Goal: Information Seeking & Learning: Learn about a topic

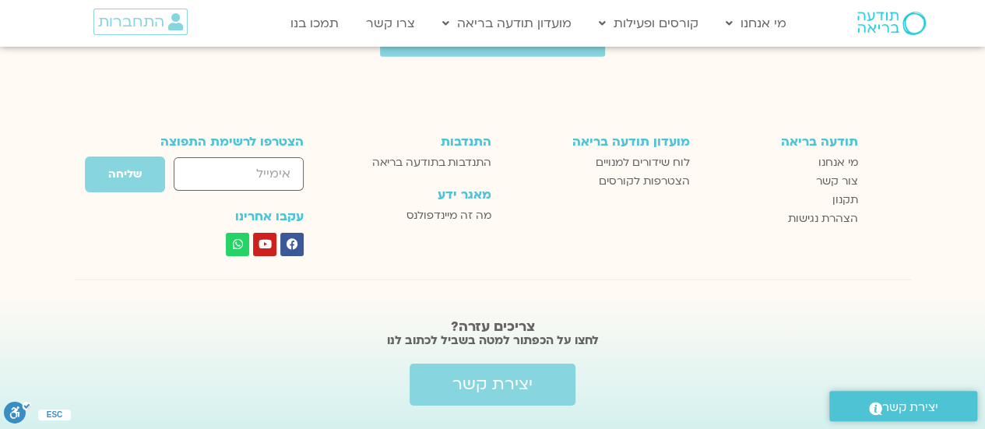
scroll to position [2523, 0]
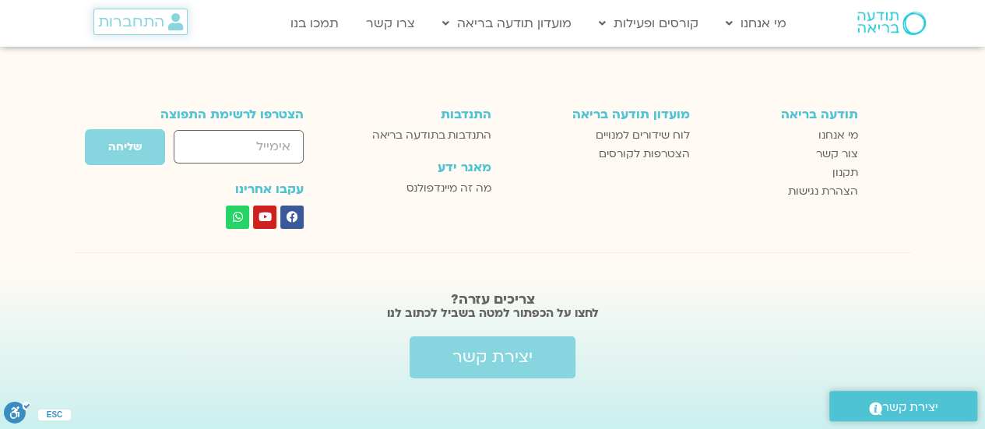
click at [160, 22] on span "התחברות" at bounding box center [131, 21] width 66 height 17
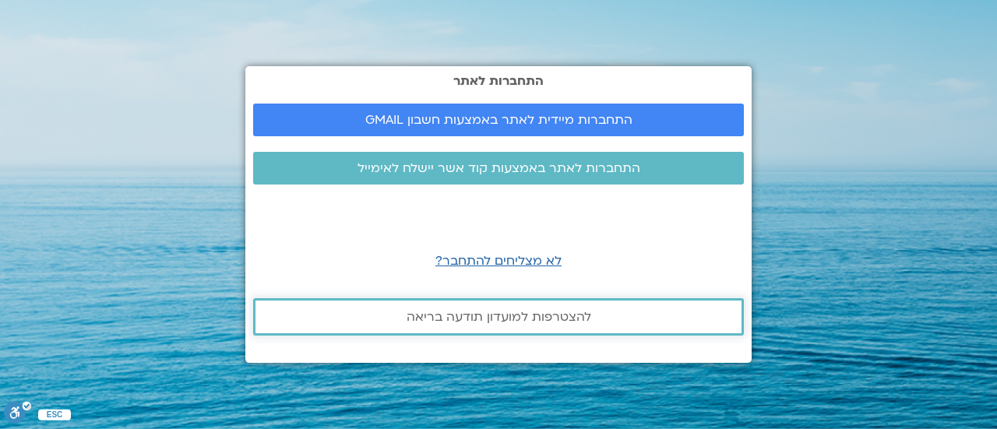
click at [538, 323] on span "להצטרפות למועדון תודעה בריאה" at bounding box center [499, 317] width 185 height 14
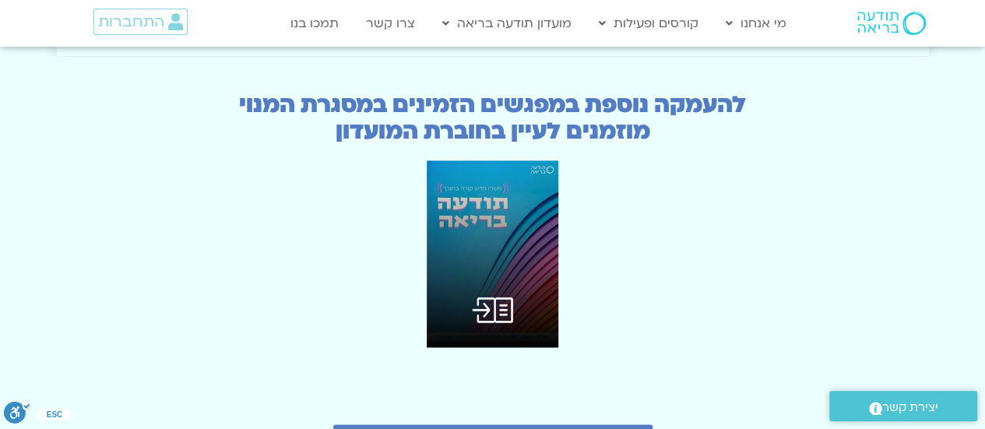
scroll to position [3817, 0]
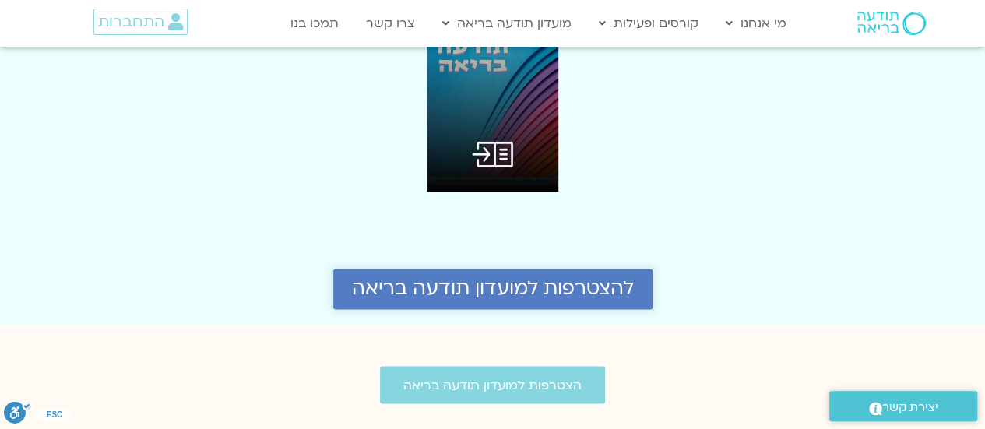
click at [538, 278] on span "להצטרפות למועדון תודעה בריאה" at bounding box center [493, 289] width 282 height 22
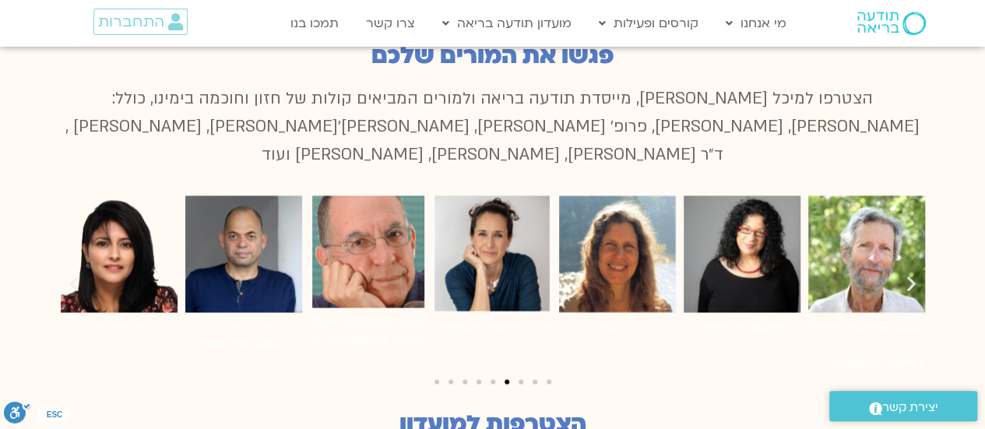
scroll to position [1109, 0]
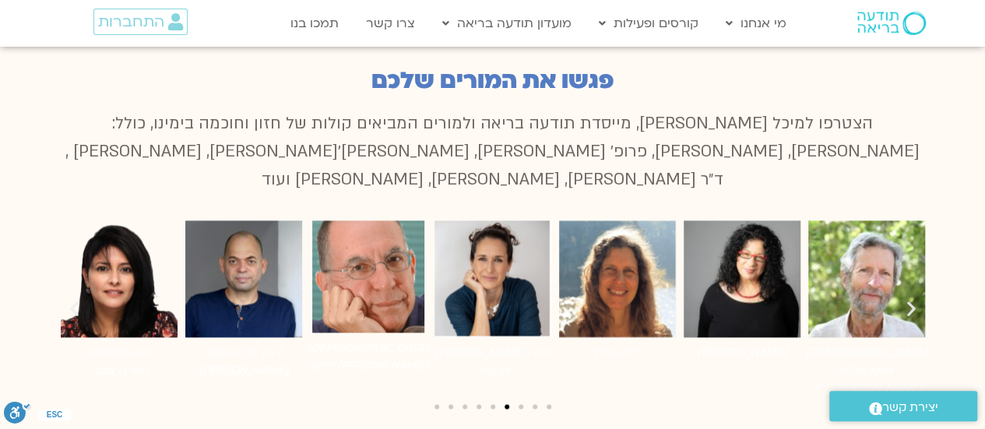
click at [520, 404] on span "לעבור לשקופית 7" at bounding box center [521, 406] width 5 height 5
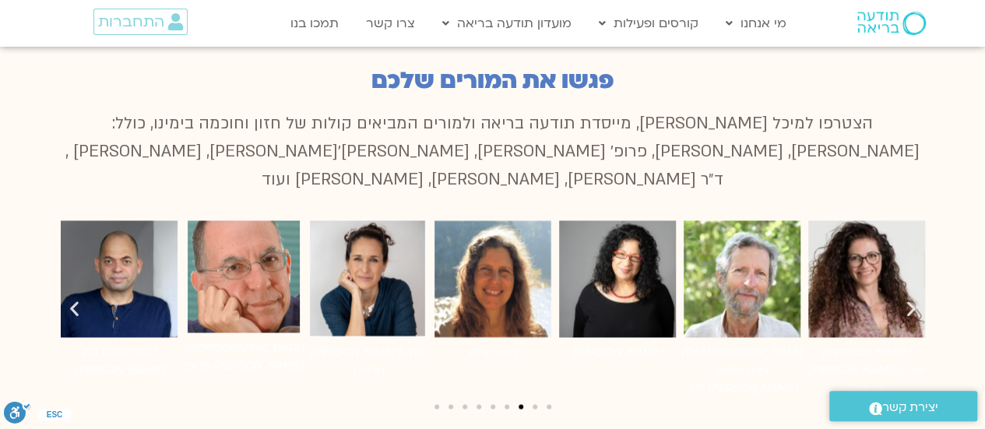
click at [520, 404] on span "לעבור לשקופית 7" at bounding box center [521, 406] width 5 height 5
click at [537, 395] on div "קרוסלת תמונות" at bounding box center [493, 405] width 872 height 21
click at [535, 404] on span "לעבור לשקופית 8" at bounding box center [535, 406] width 5 height 5
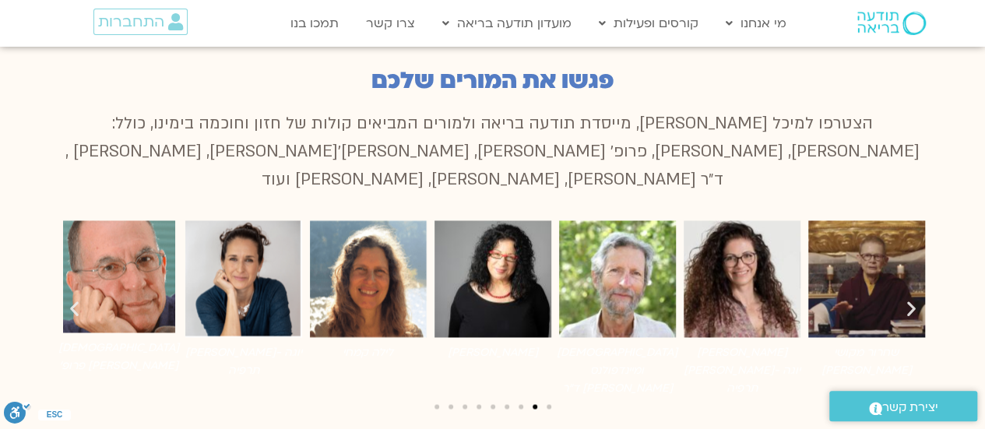
click at [874, 277] on img "5 / 9" at bounding box center [867, 278] width 117 height 117
click at [548, 404] on span "לעבור לשקופית 9" at bounding box center [549, 406] width 5 height 5
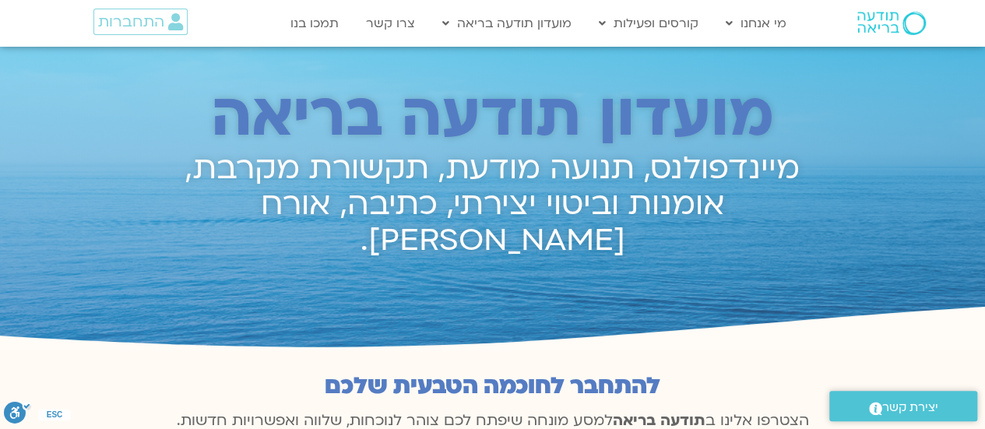
scroll to position [0, 0]
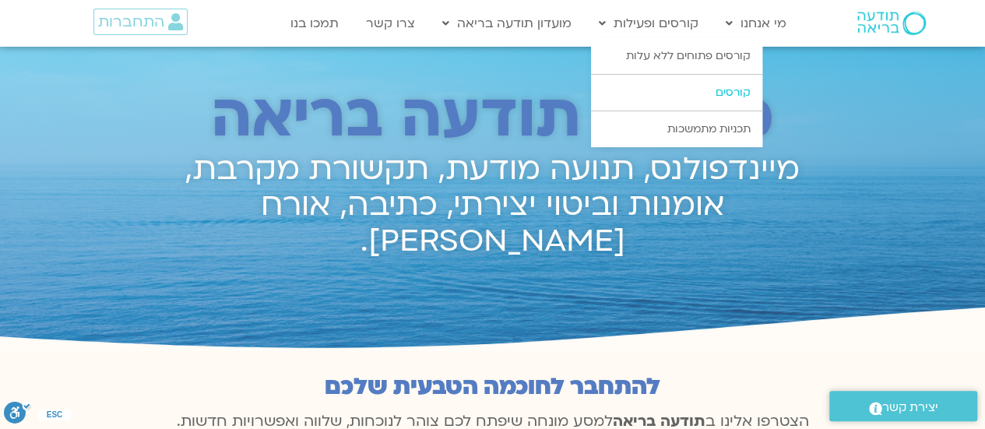
click at [661, 87] on link "קורסים" at bounding box center [676, 93] width 171 height 36
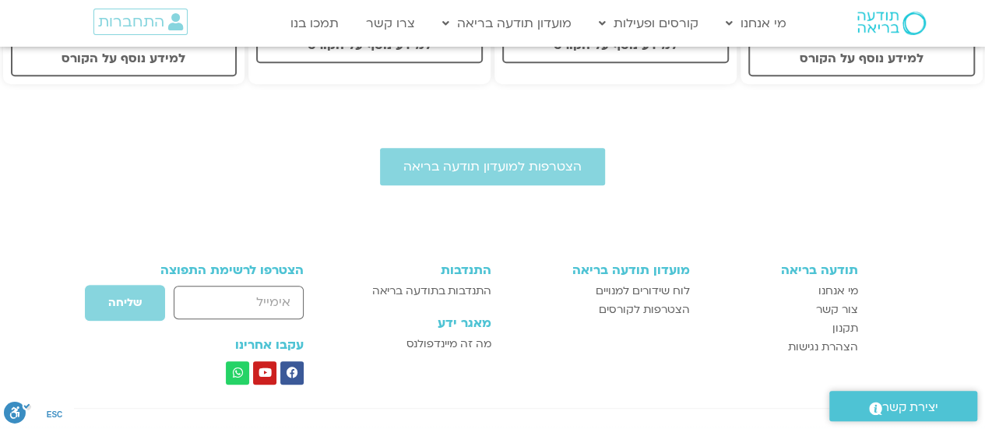
scroll to position [701, 0]
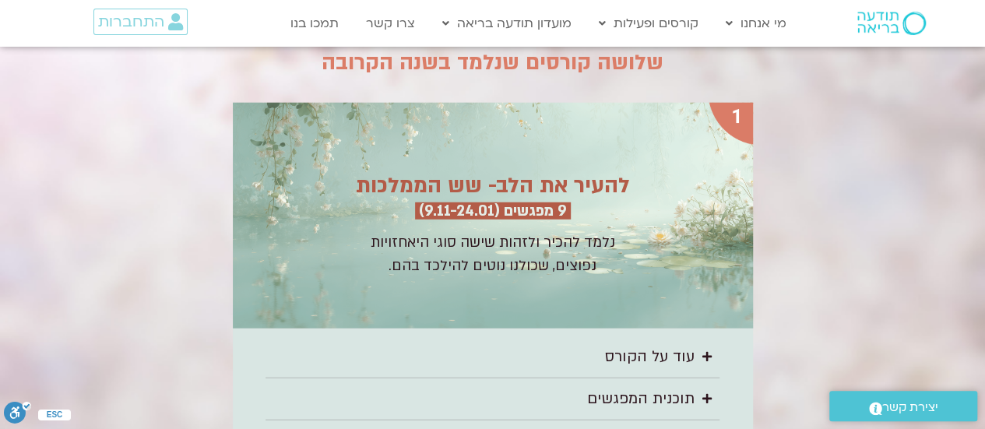
scroll to position [2125, 0]
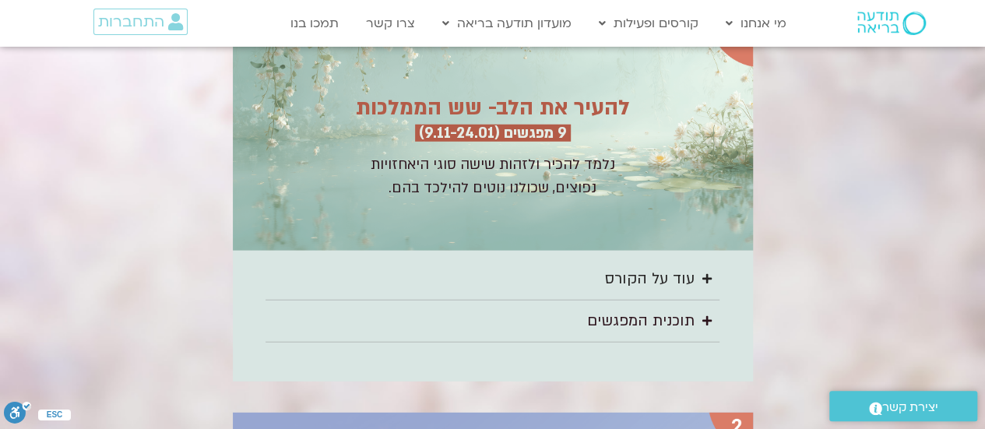
click at [689, 273] on div "עוד על הקורס" at bounding box center [650, 279] width 90 height 26
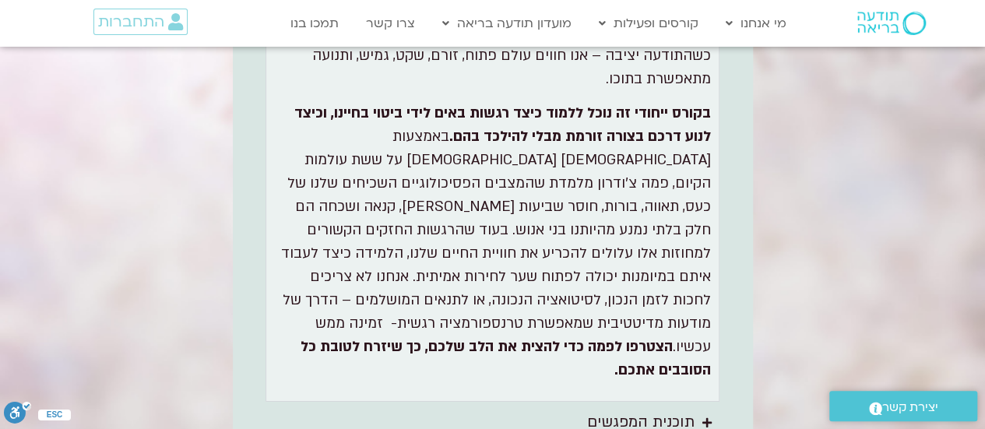
scroll to position [2515, 0]
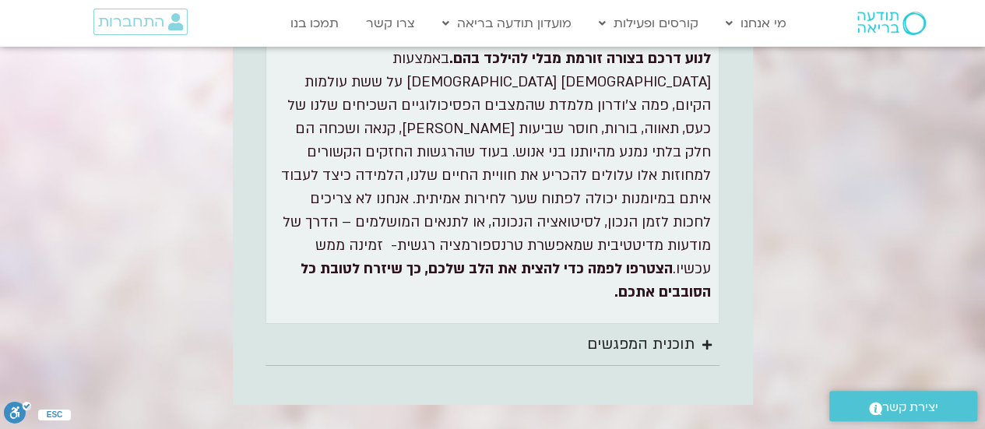
click at [676, 332] on div "תוכנית המפגשים" at bounding box center [641, 345] width 108 height 26
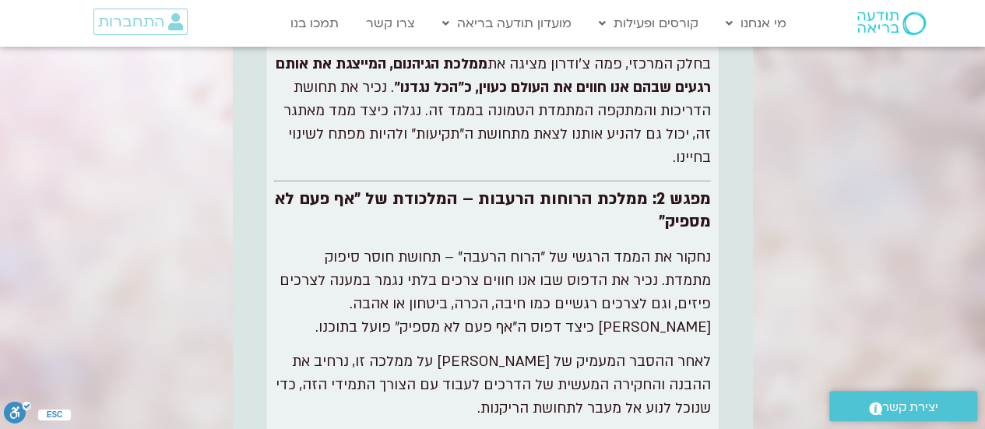
scroll to position [2670, 0]
